Goal: Find specific page/section: Find specific page/section

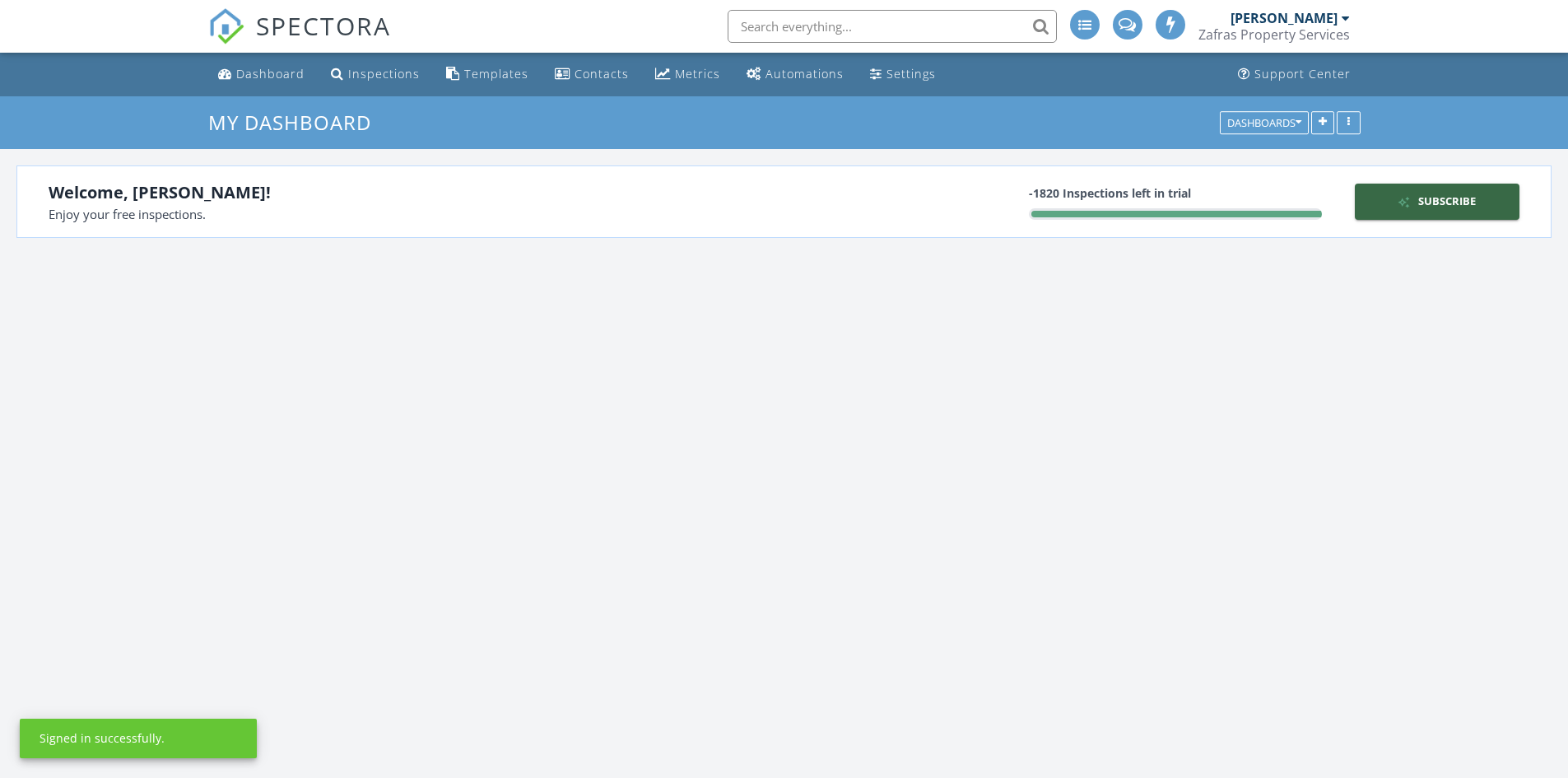
scroll to position [2635, 1594]
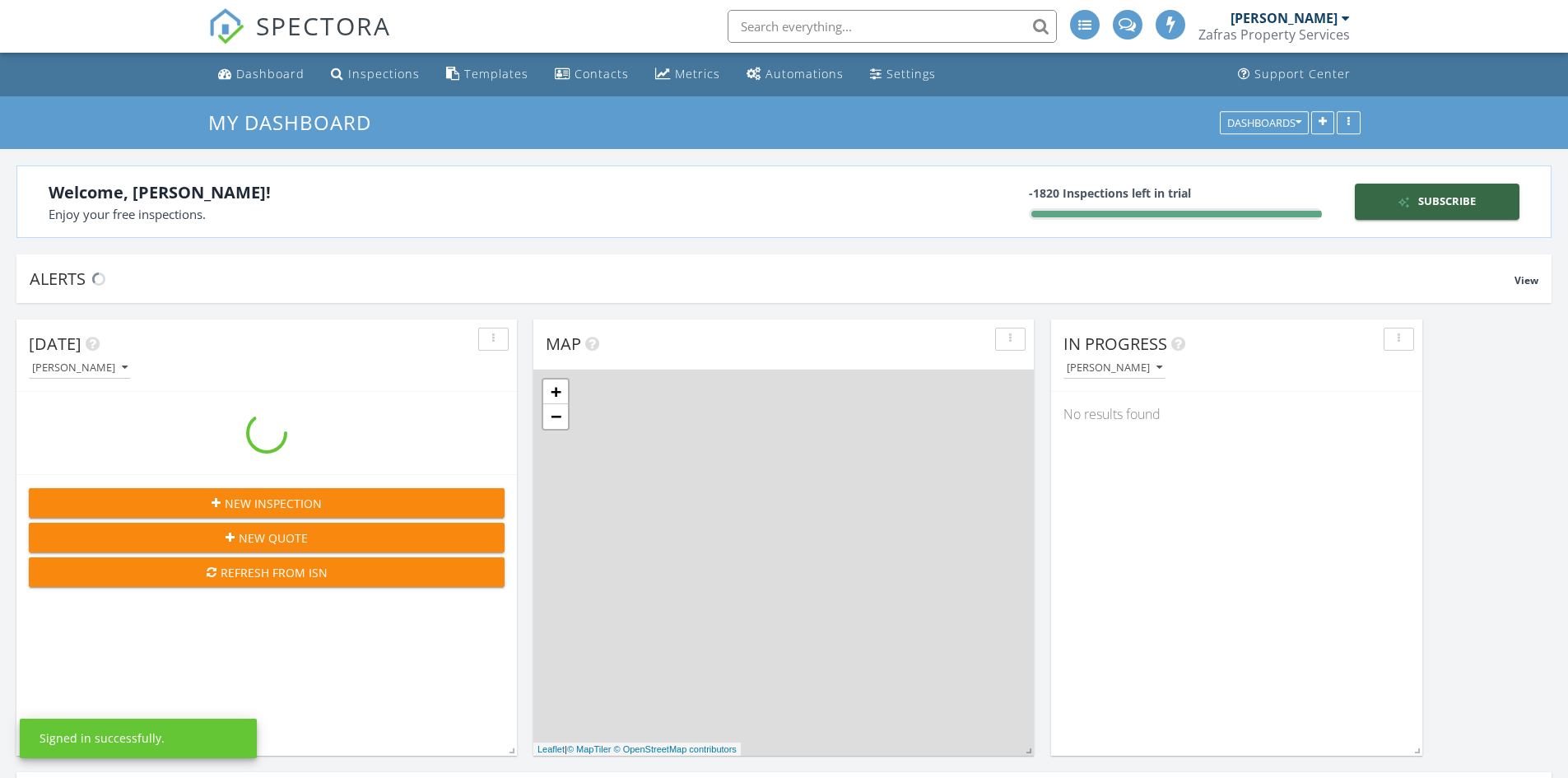
click at [831, 37] on input "text" at bounding box center [892, 27] width 329 height 33
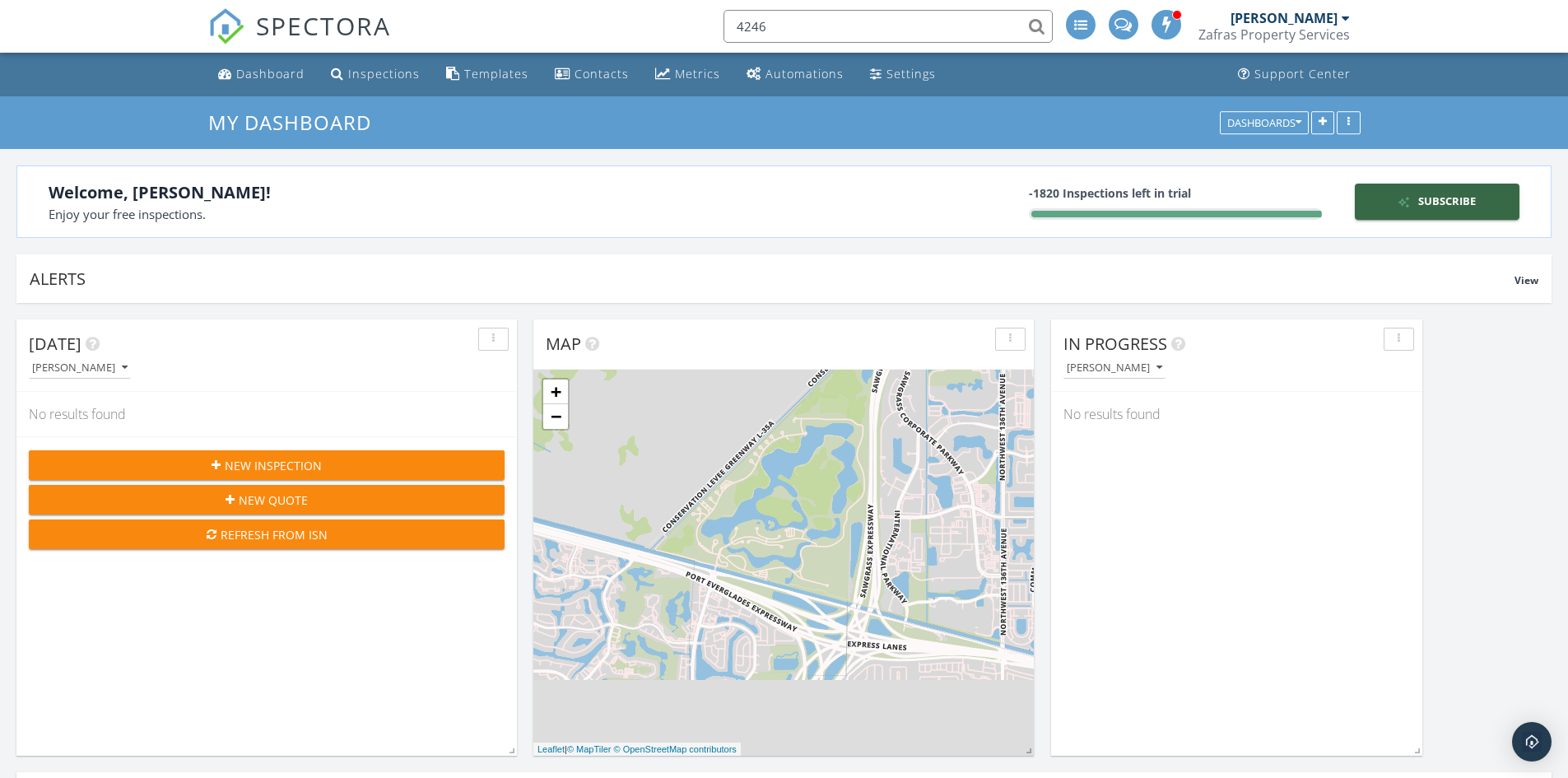
type input "4246"
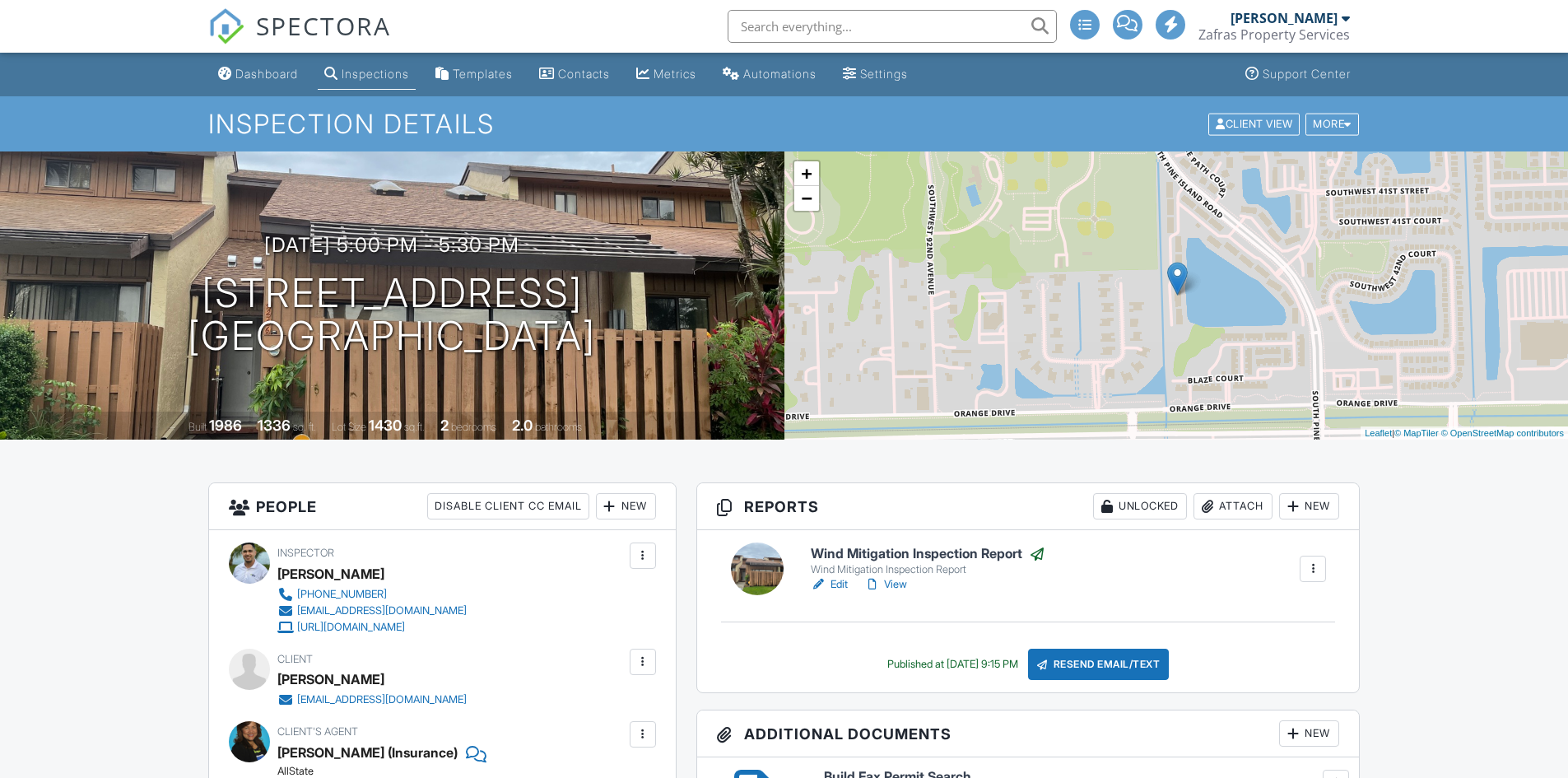
click at [850, 26] on input "text" at bounding box center [892, 27] width 329 height 33
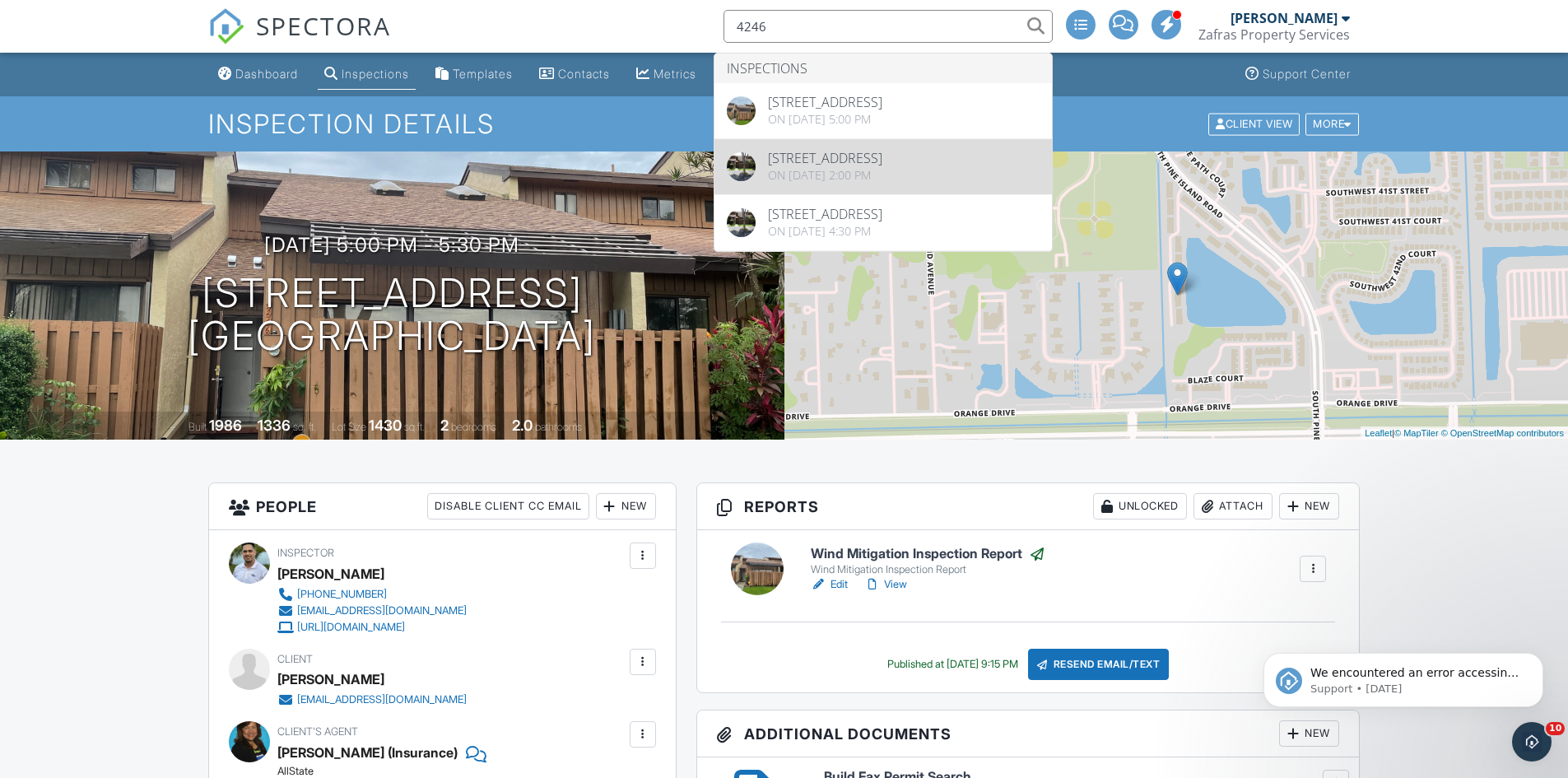
type input "4246"
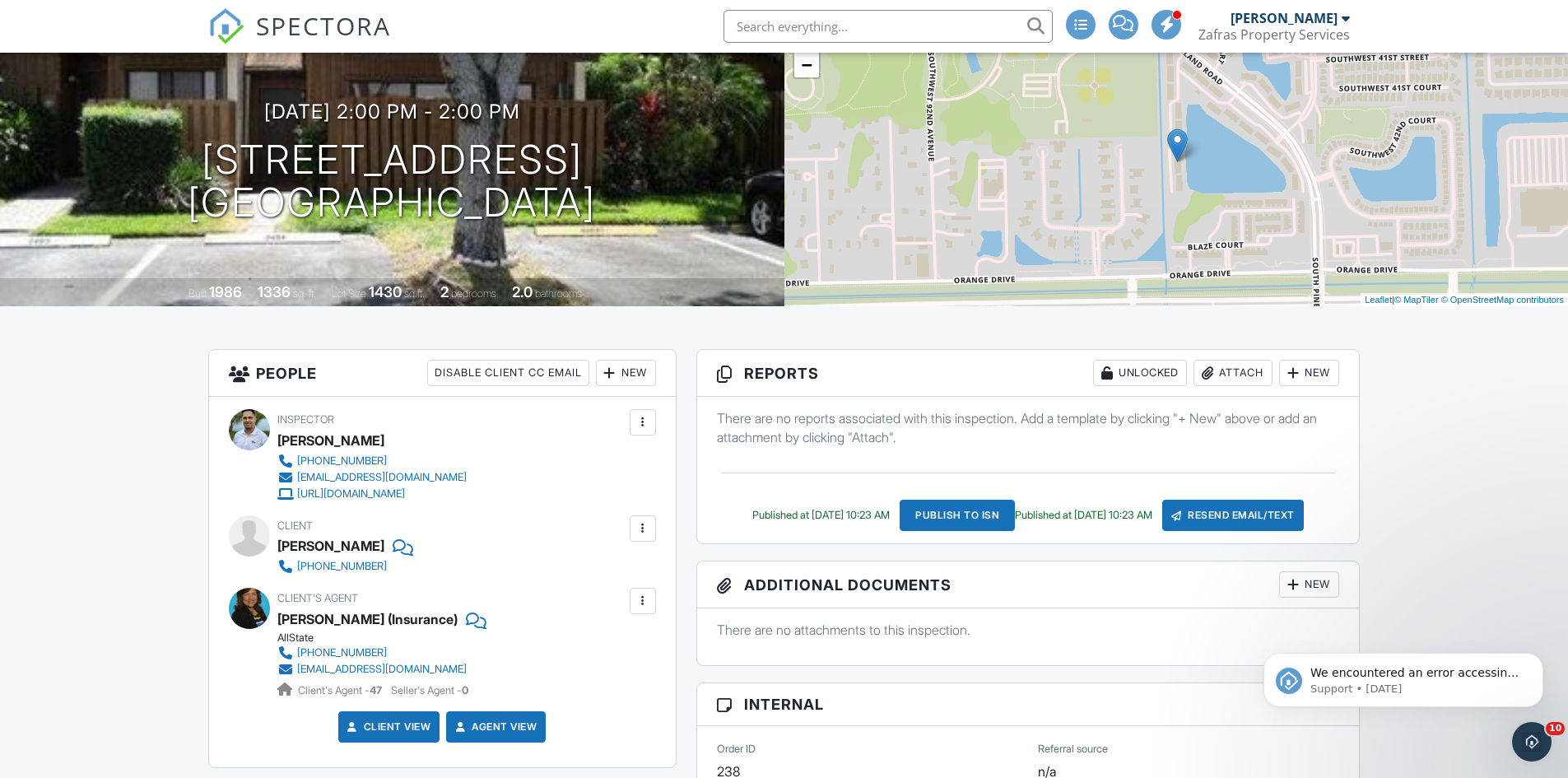
scroll to position [104, 0]
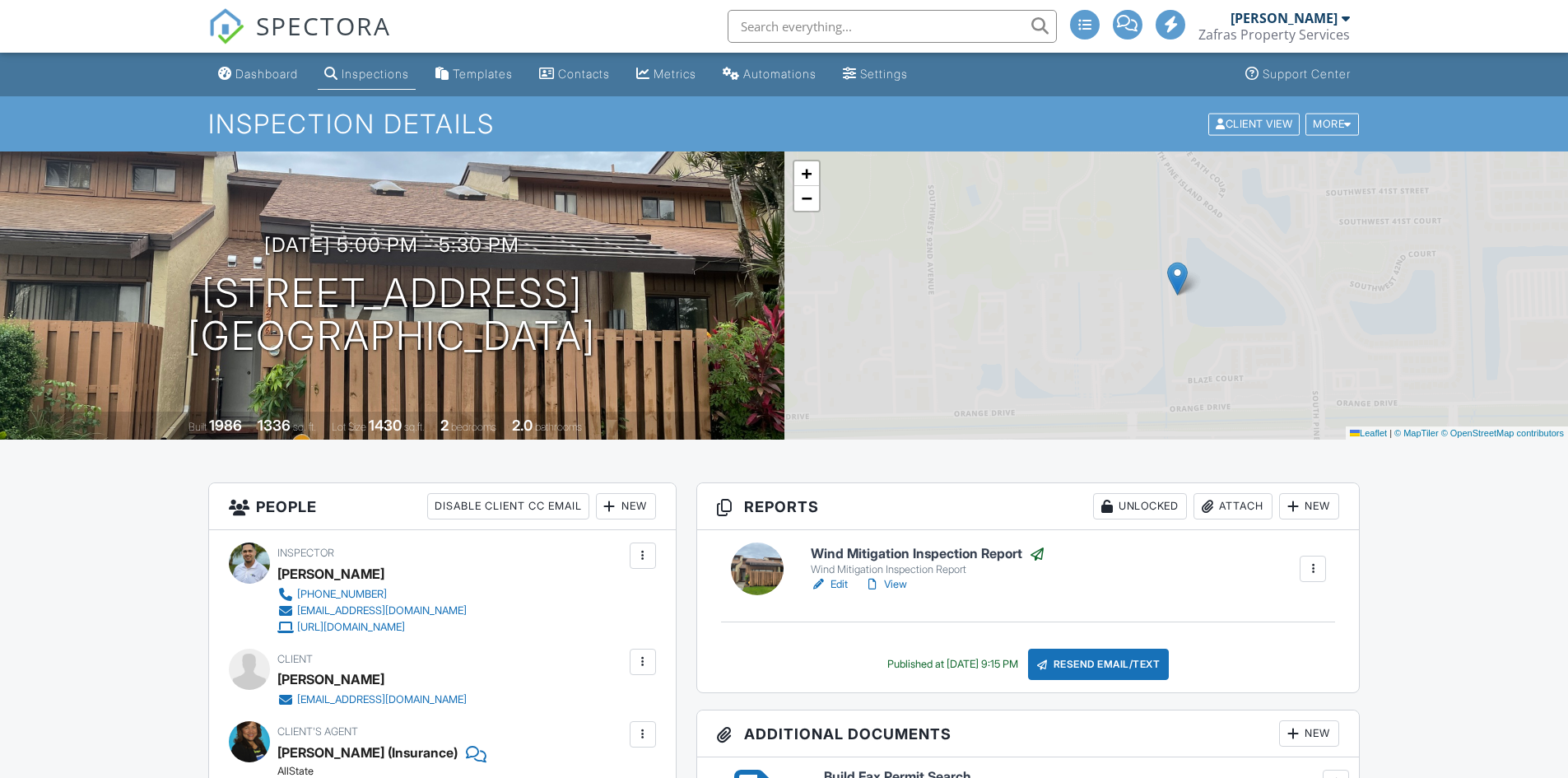
click at [962, 28] on input "text" at bounding box center [892, 27] width 329 height 33
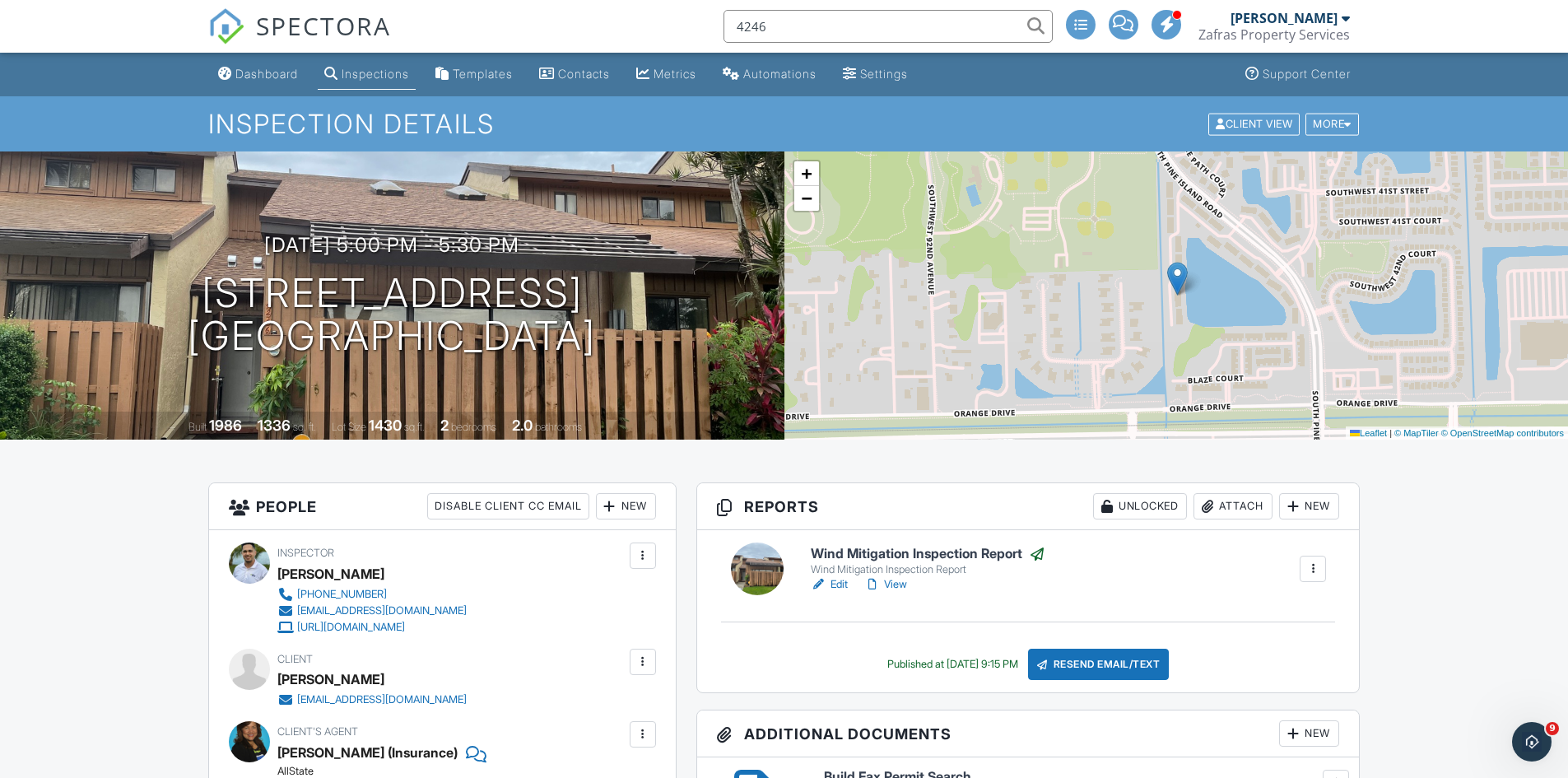
type input "4246"
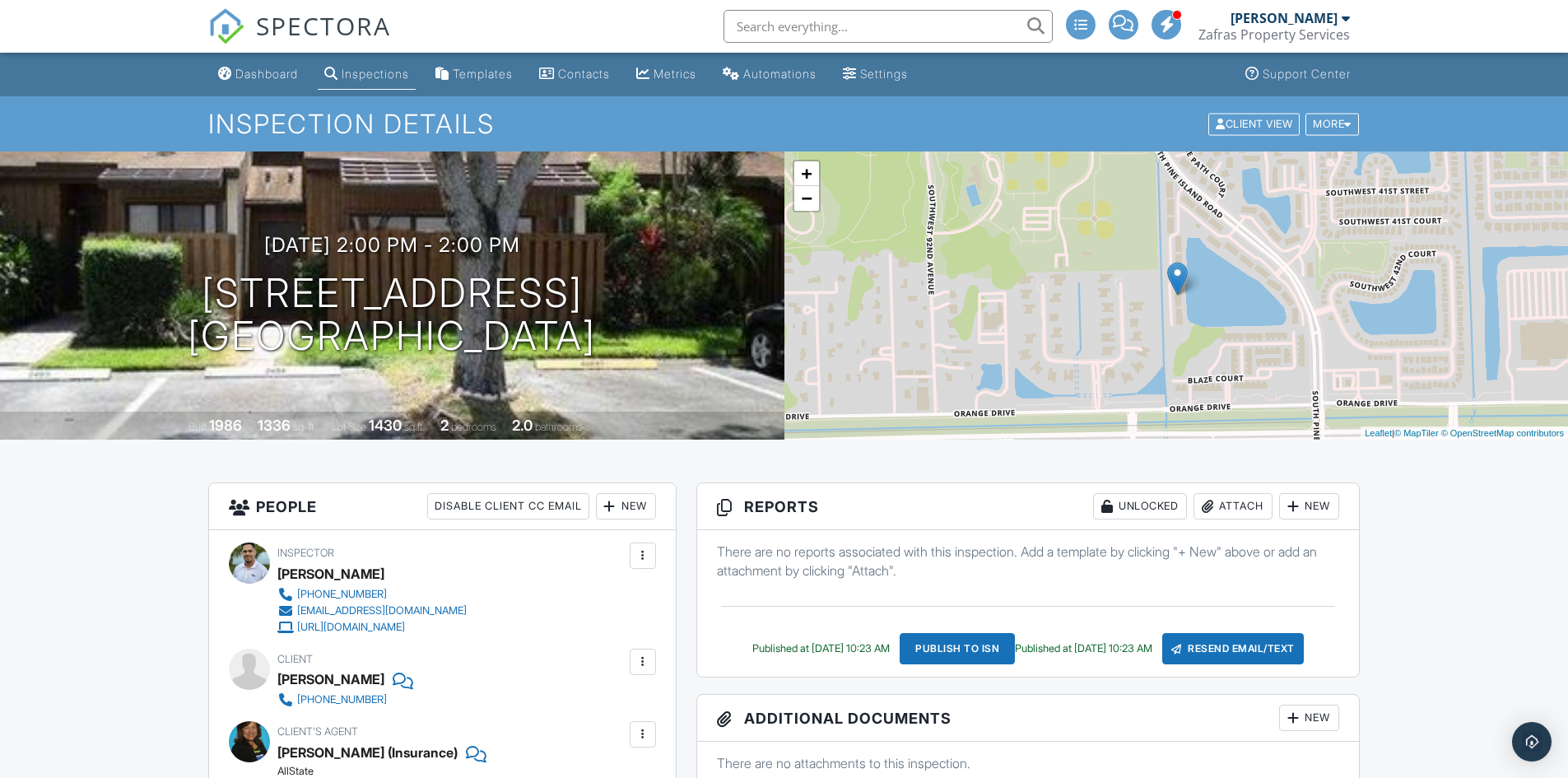
click at [833, 20] on input "text" at bounding box center [888, 27] width 329 height 33
type input "4246"
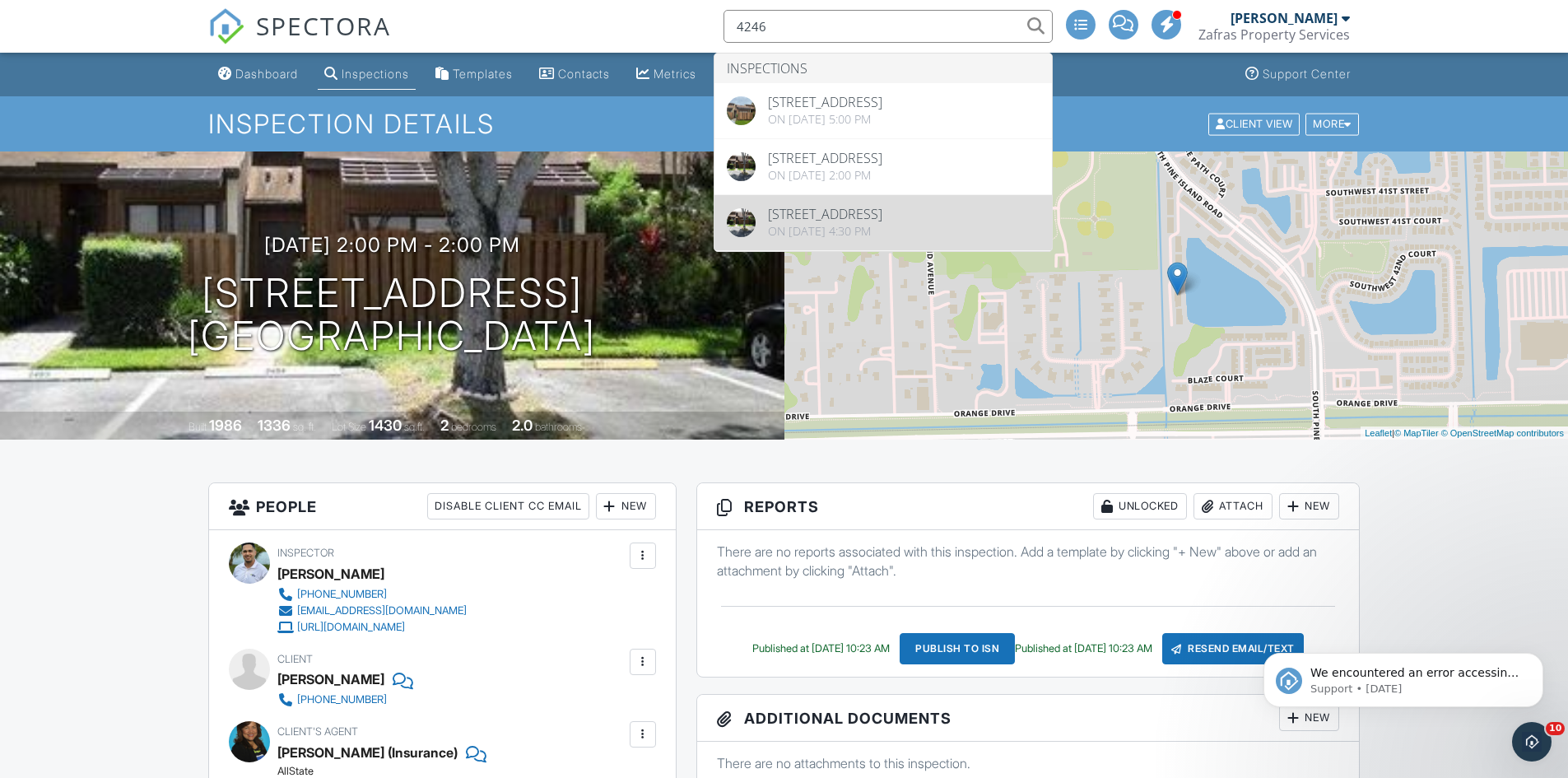
scroll to position [164, 0]
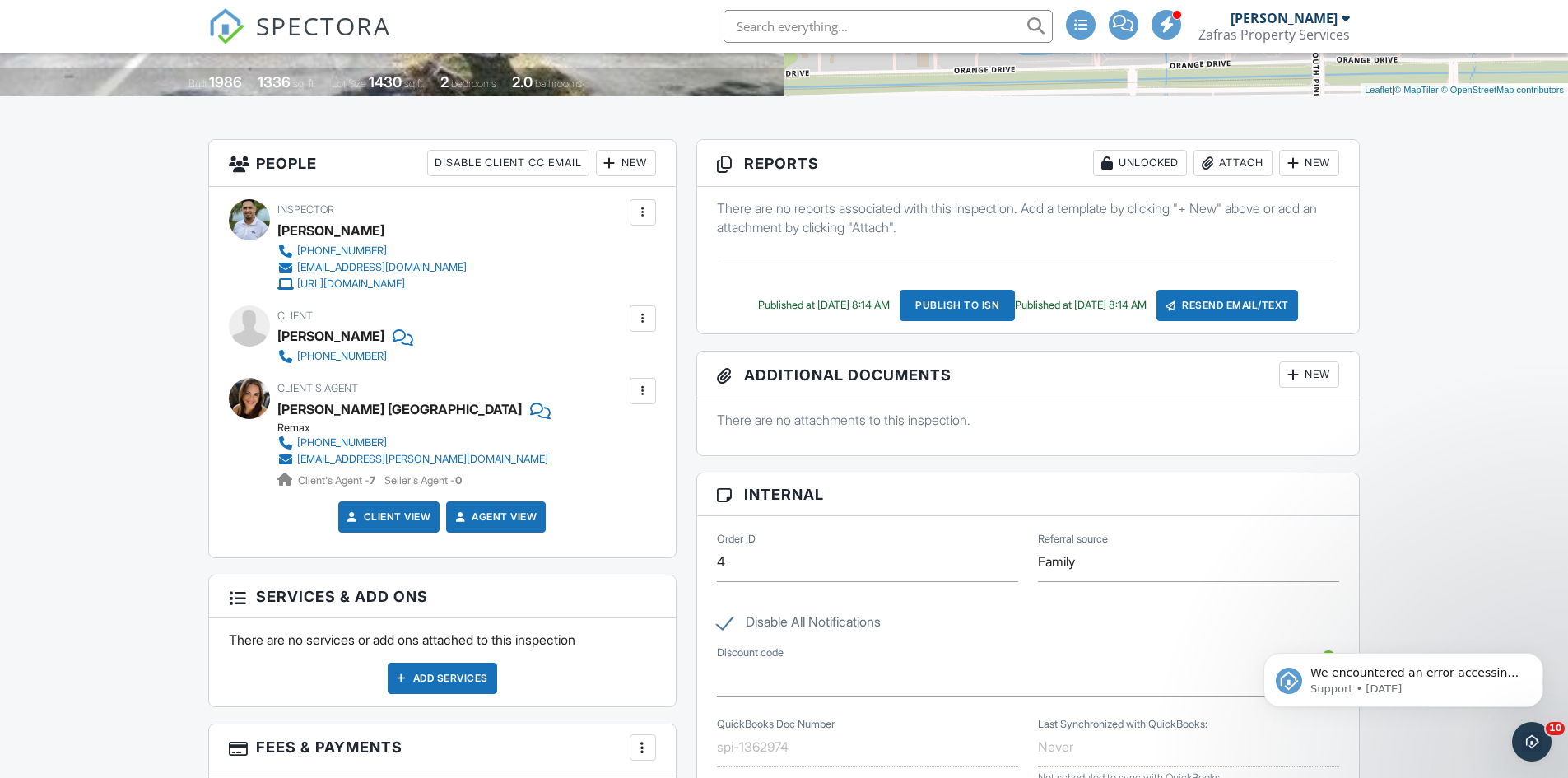
scroll to position [160, 0]
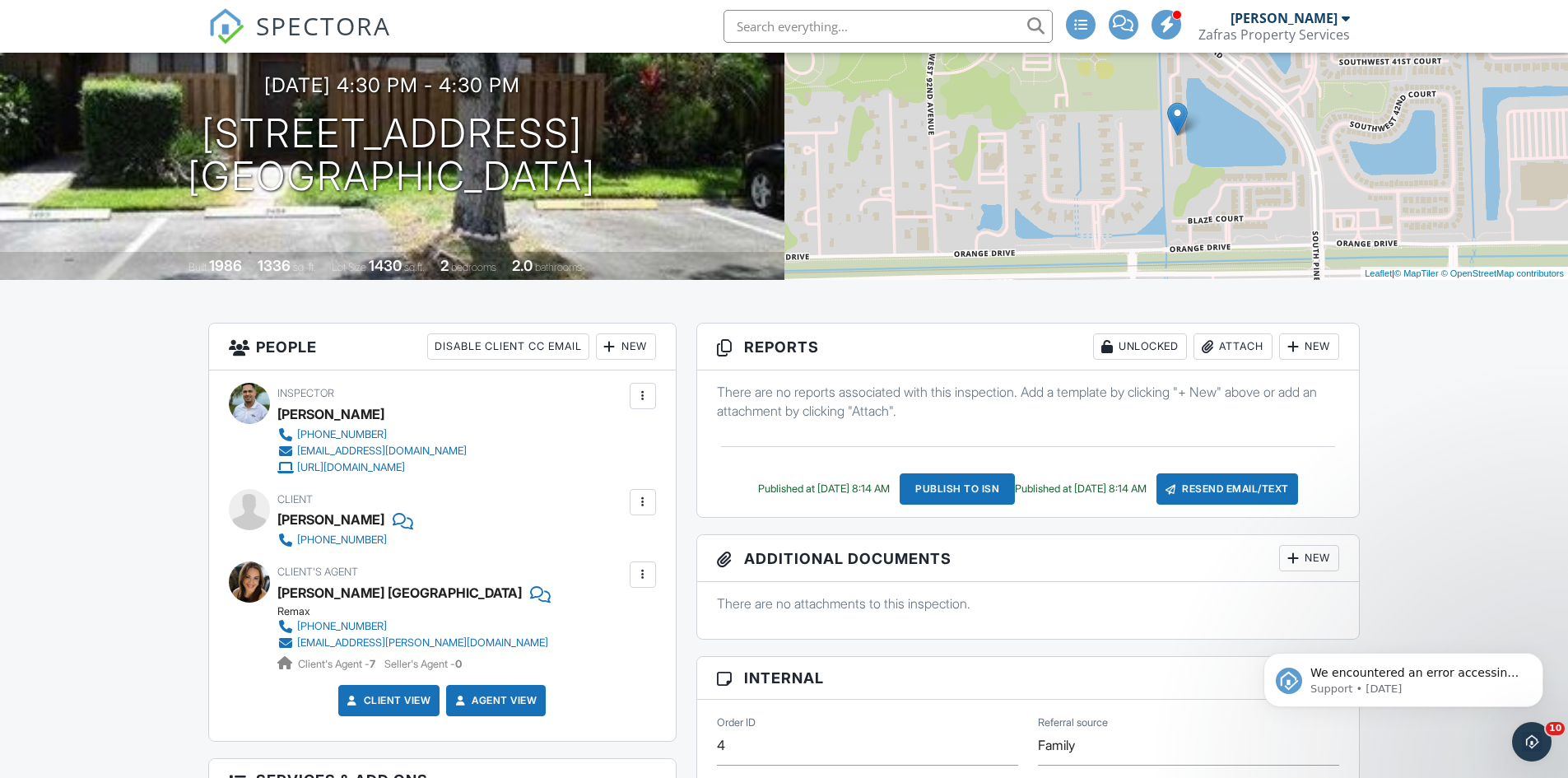
click at [904, 25] on input "text" at bounding box center [888, 27] width 329 height 33
type input "4"
